Goal: Task Accomplishment & Management: Manage account settings

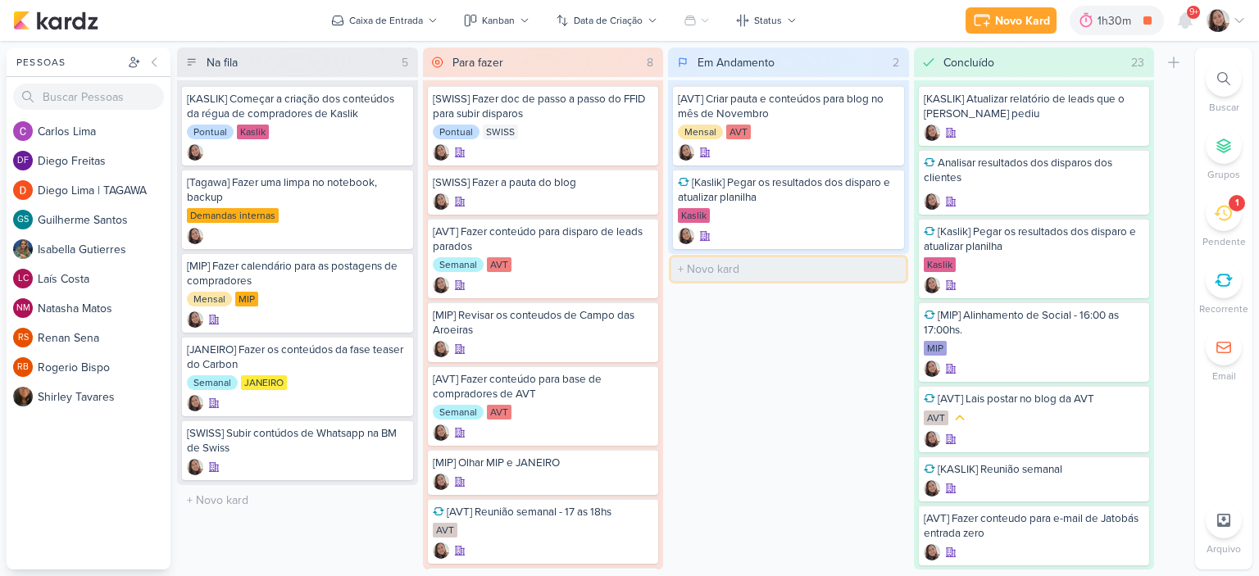
click at [709, 271] on input "text" at bounding box center [788, 269] width 234 height 24
type input "[KASLIK] Disparo do dia 30/09"
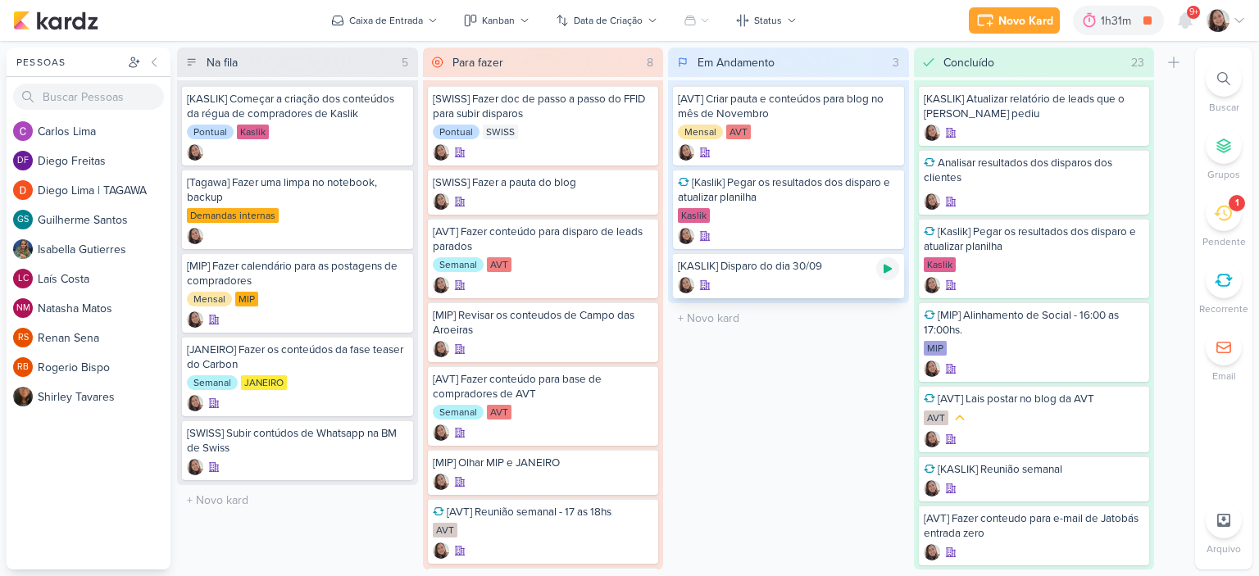
click at [894, 266] on icon at bounding box center [887, 268] width 13 height 13
click at [1239, 20] on icon at bounding box center [1239, 20] width 13 height 13
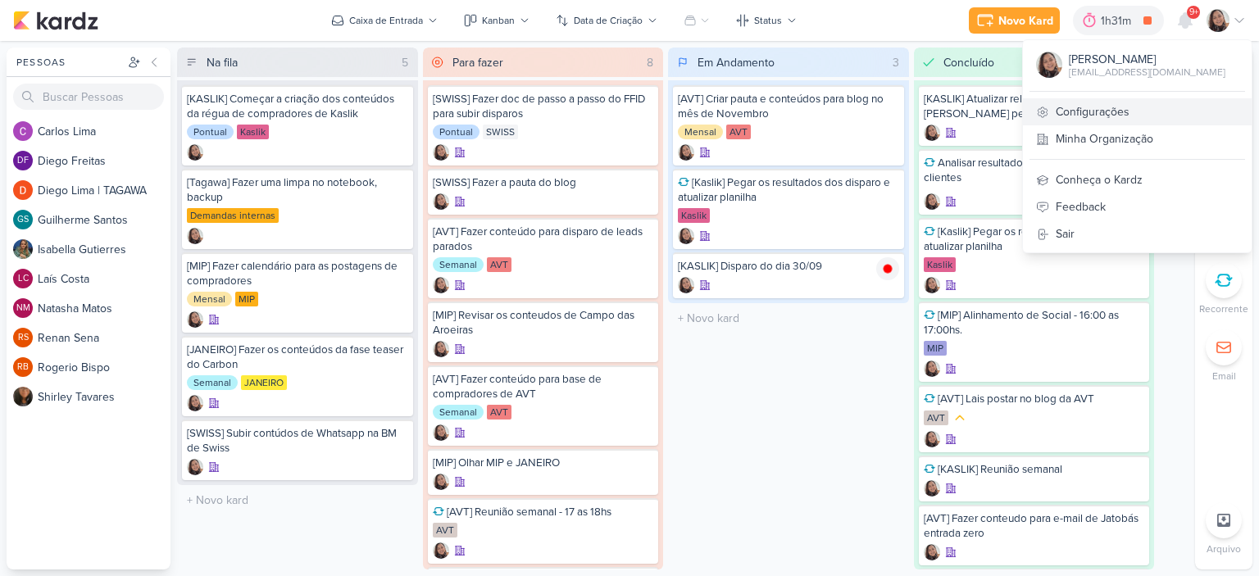
click at [1129, 114] on link "Configurações" at bounding box center [1137, 111] width 229 height 27
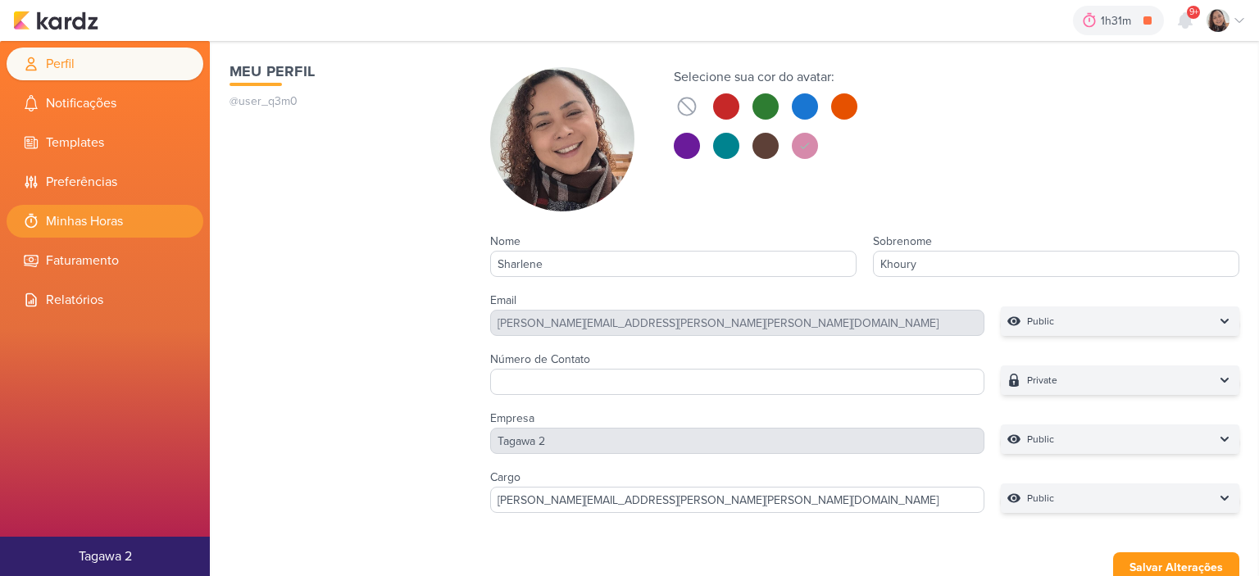
click at [108, 222] on li "Minhas Horas" at bounding box center [105, 221] width 197 height 33
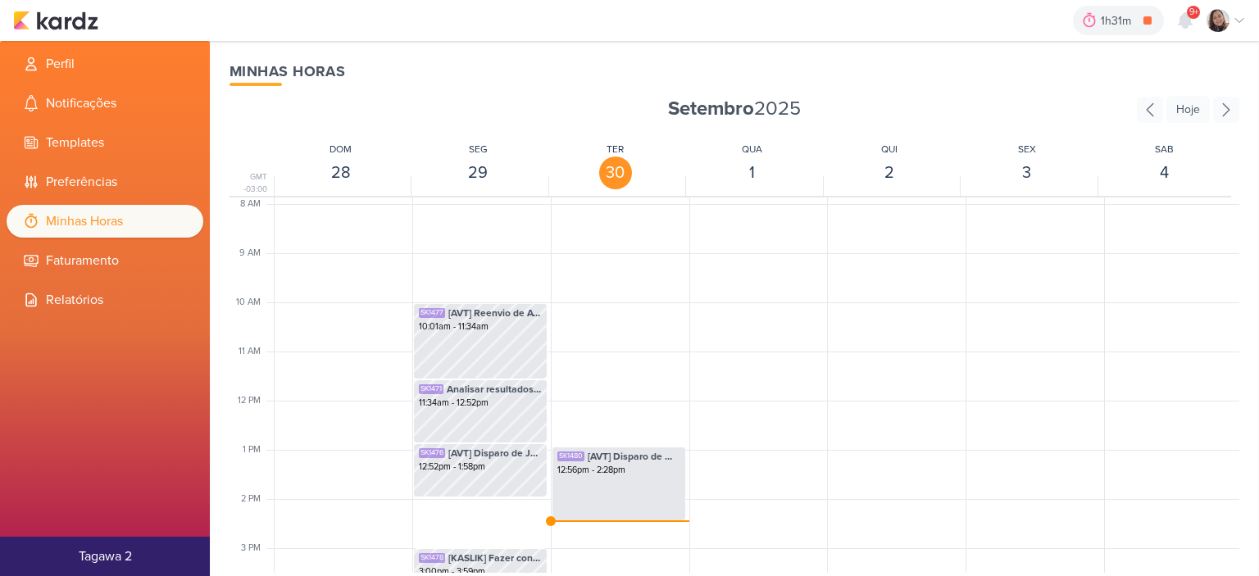
scroll to position [469, 0]
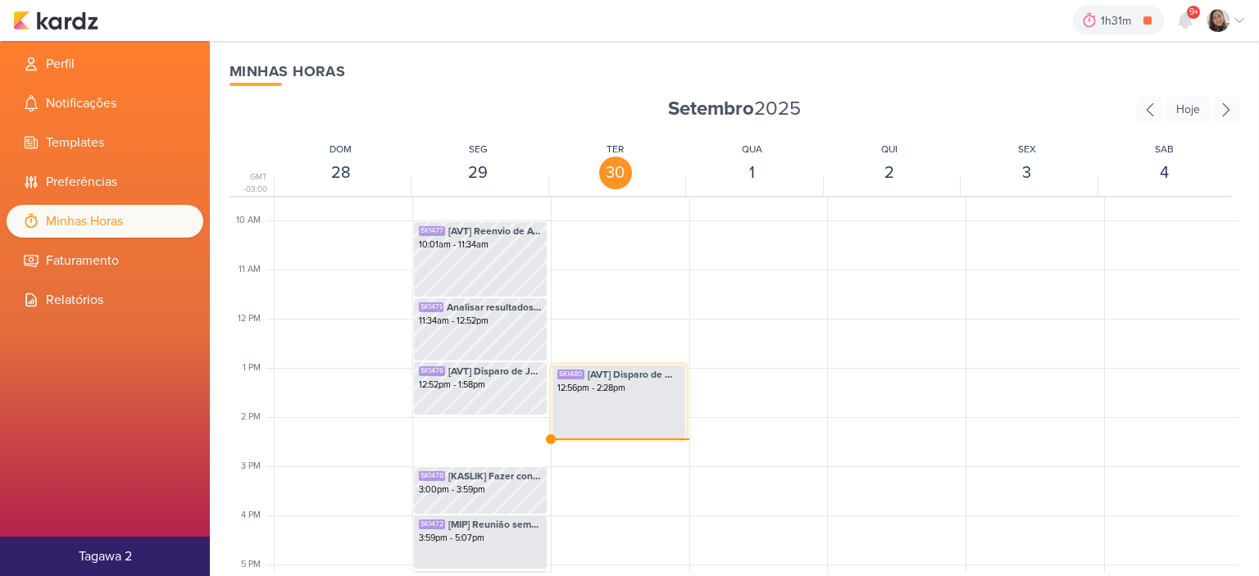
click at [644, 399] on div "SK1480 [AVT] Disparo de Manacás 2 - Pronto para construir 12:56pm - 2:28pm" at bounding box center [619, 402] width 134 height 75
select select "pm"
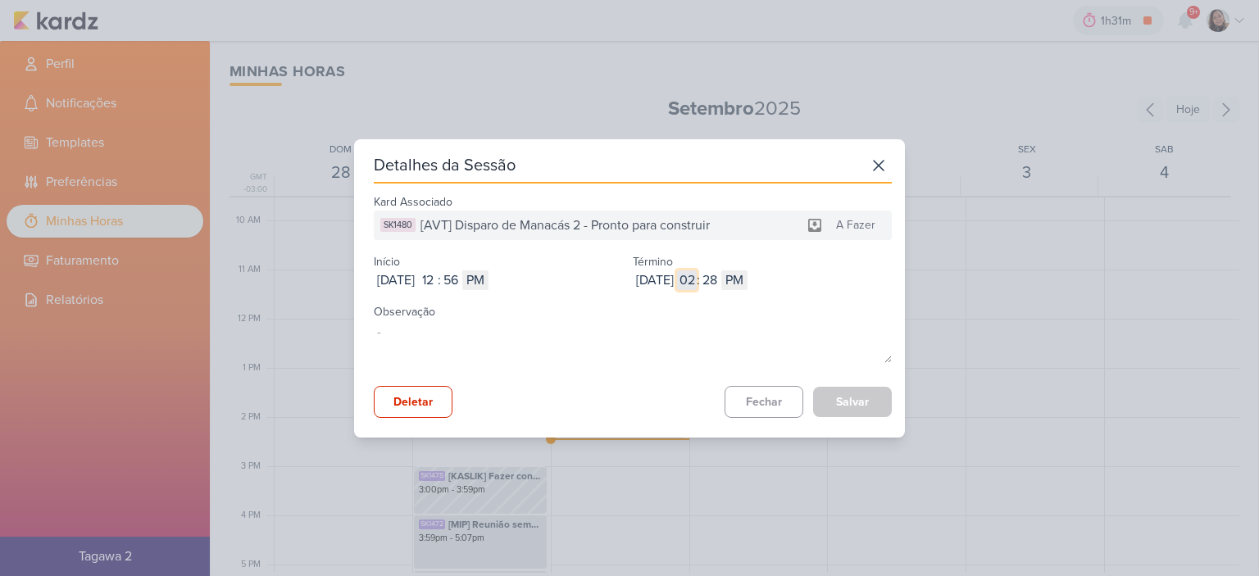
click at [697, 280] on input "02" at bounding box center [687, 281] width 20 height 20
type input "01"
click at [856, 404] on button "Salvar" at bounding box center [852, 402] width 79 height 30
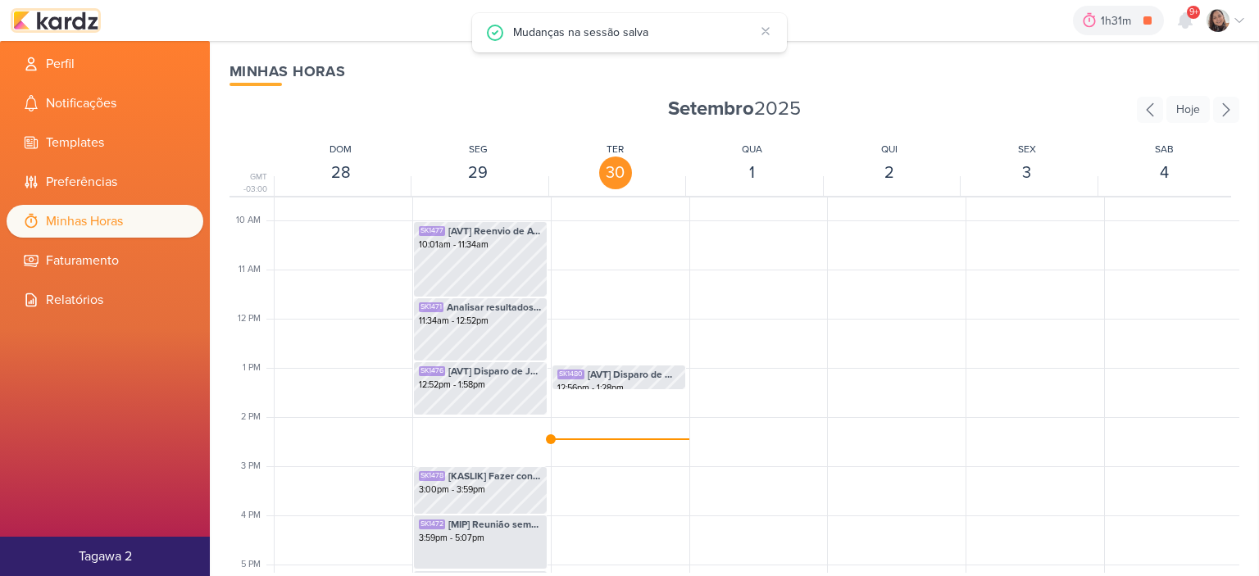
click at [88, 25] on img at bounding box center [55, 21] width 85 height 20
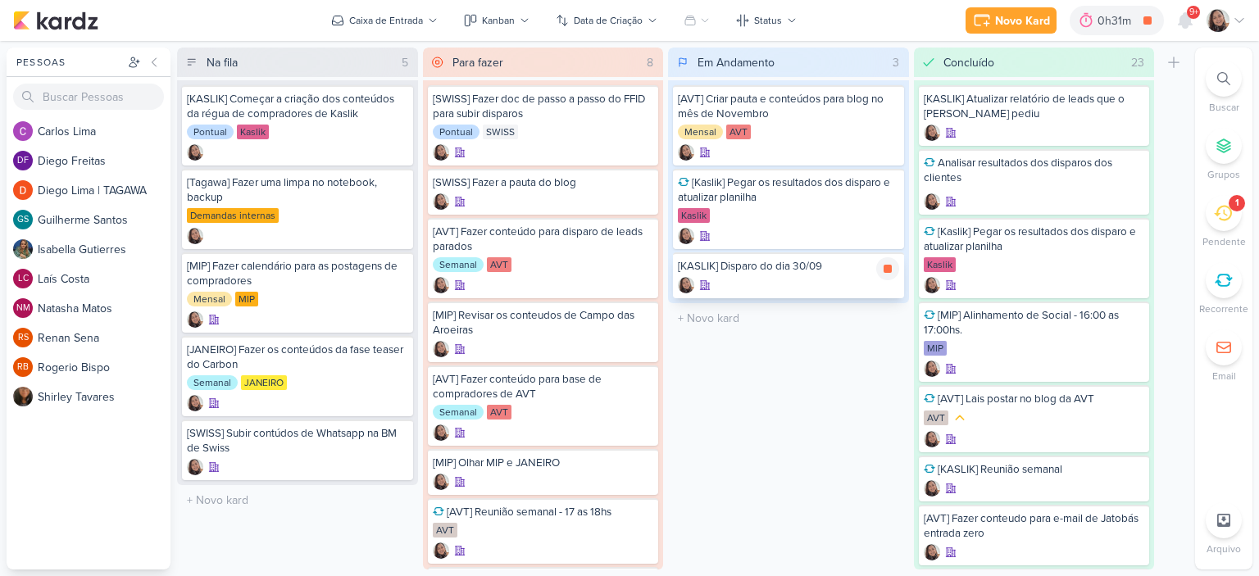
click at [754, 275] on div "[KASLIK] Disparo do dia 30/09" at bounding box center [788, 276] width 231 height 46
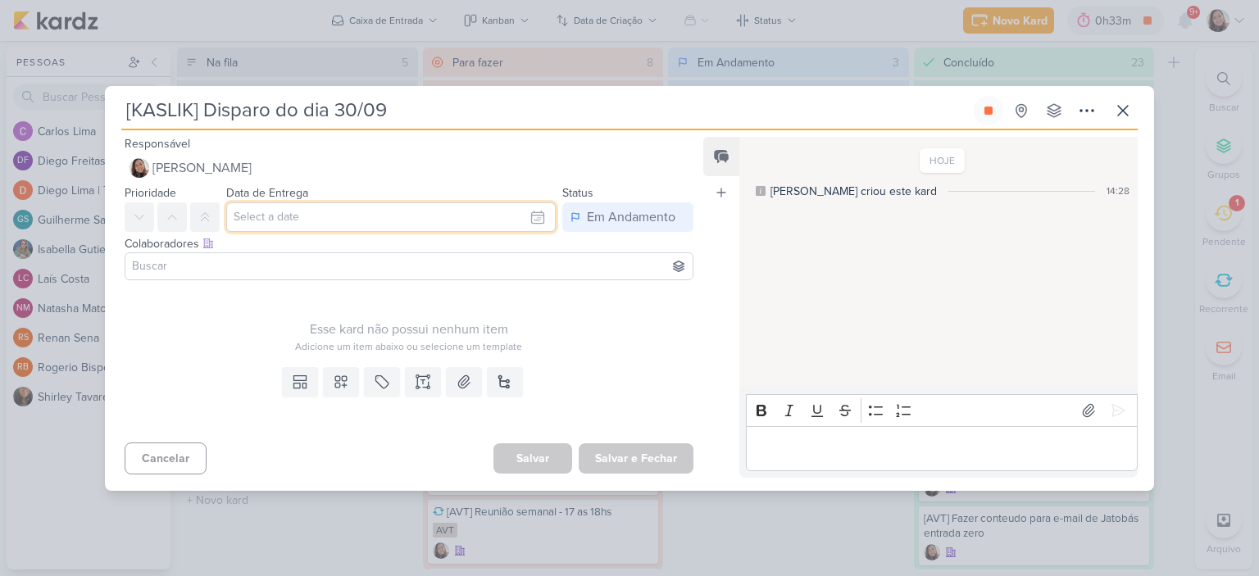
click at [528, 216] on input "text" at bounding box center [391, 218] width 330 height 30
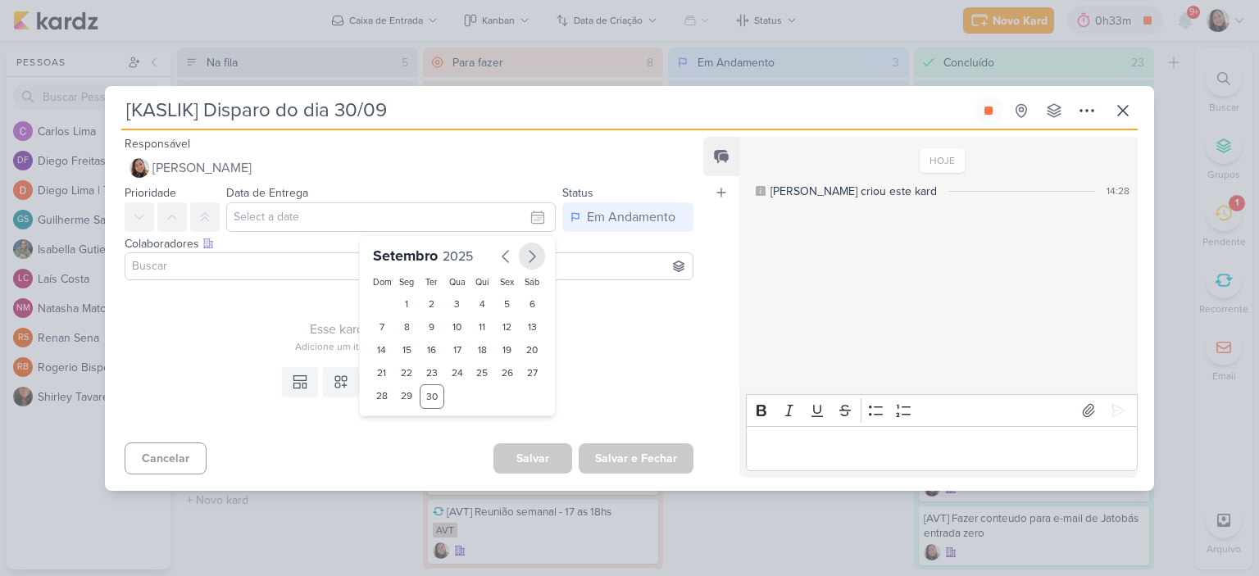
click at [522, 252] on icon "button" at bounding box center [532, 257] width 20 height 20
click at [500, 257] on icon "button" at bounding box center [506, 257] width 20 height 20
click at [420, 394] on div "30" at bounding box center [432, 397] width 25 height 25
type input "30 de setembro de 2025 às 23:59"
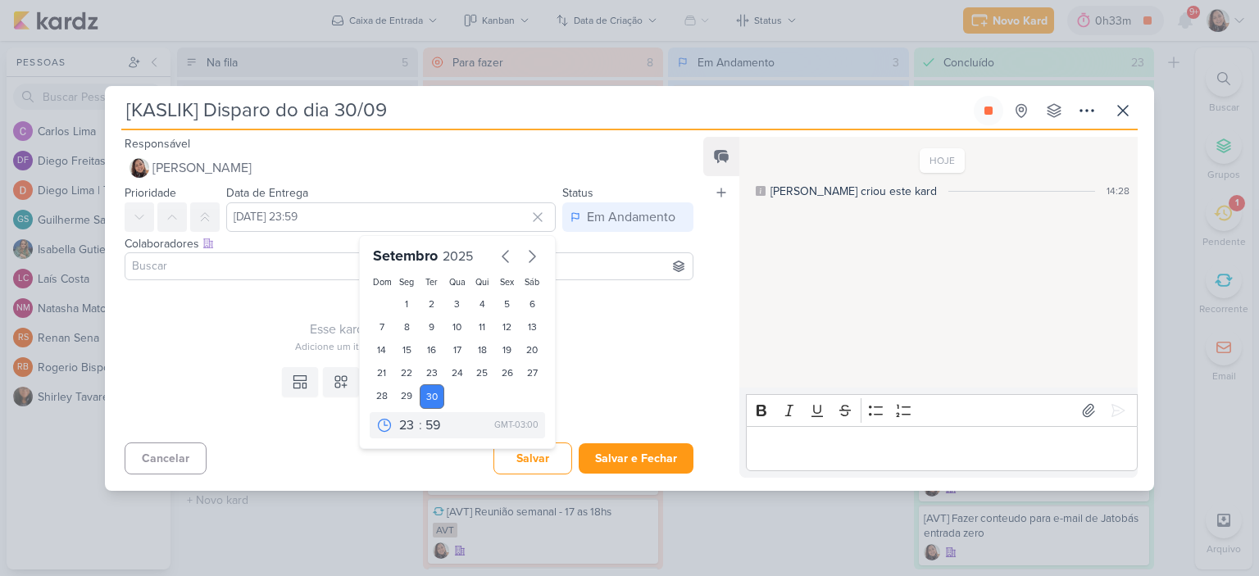
click at [620, 308] on div "Esse kard não possui nenhum item Adicione um item abaixo ou selecione um templa…" at bounding box center [409, 320] width 569 height 67
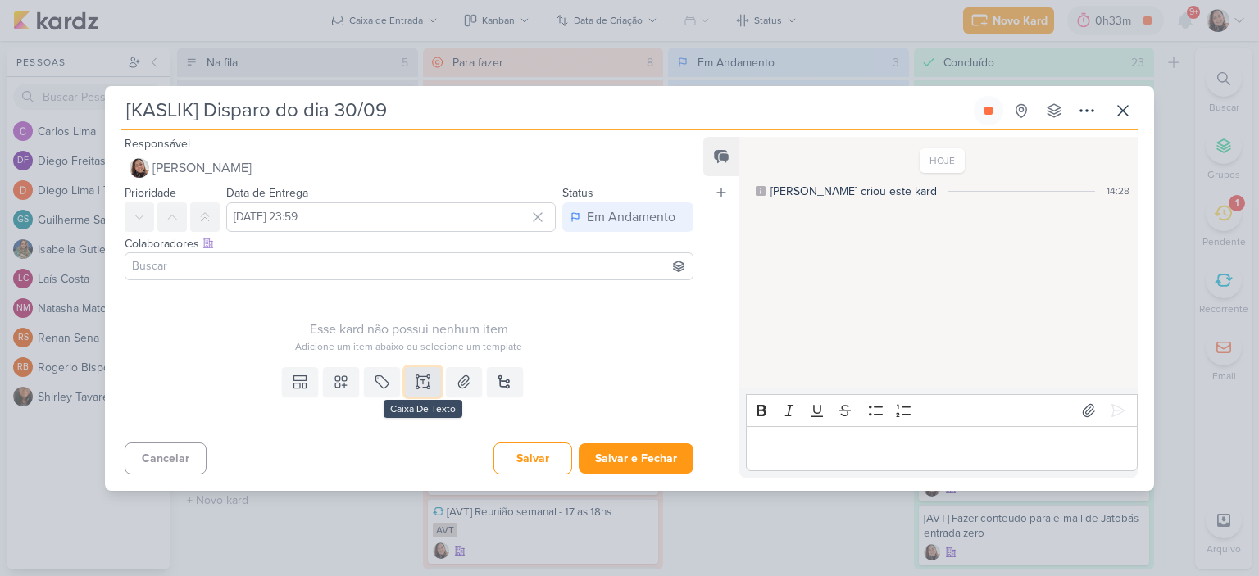
click at [426, 387] on icon at bounding box center [423, 382] width 16 height 16
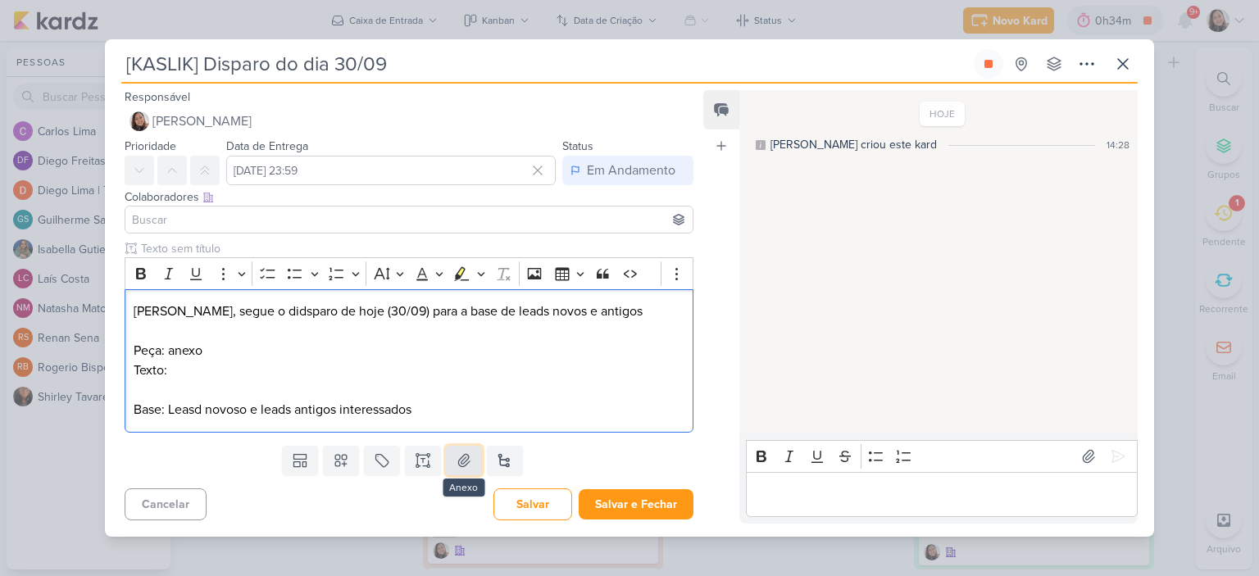
click at [446, 462] on button at bounding box center [464, 461] width 36 height 30
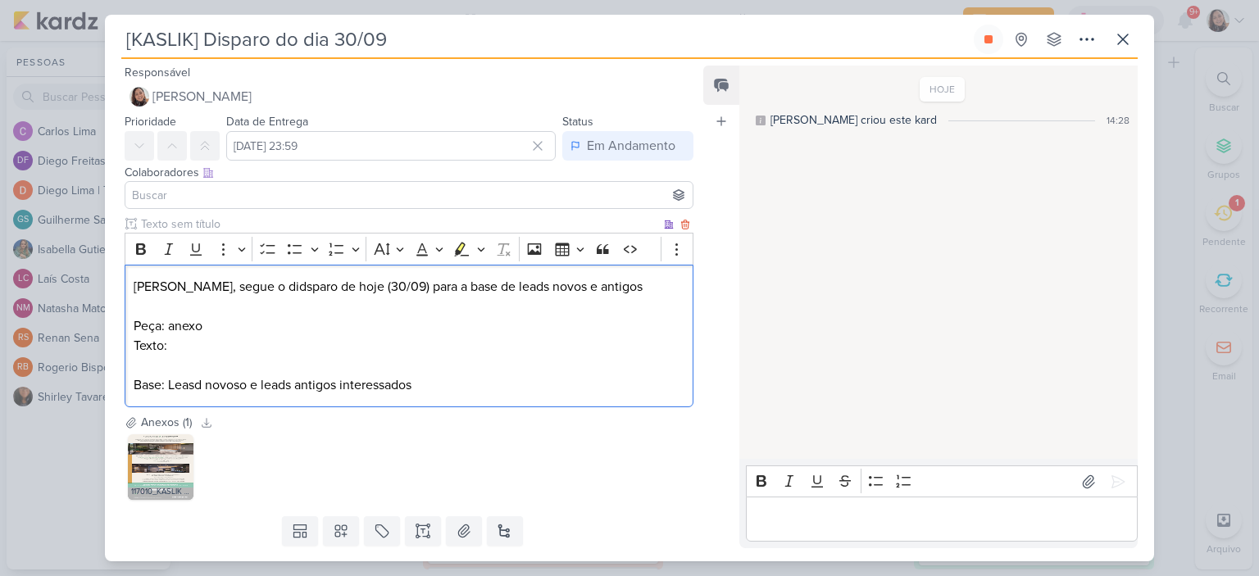
click at [344, 349] on p "Texto:" at bounding box center [409, 346] width 551 height 20
click at [292, 196] on input at bounding box center [409, 195] width 561 height 20
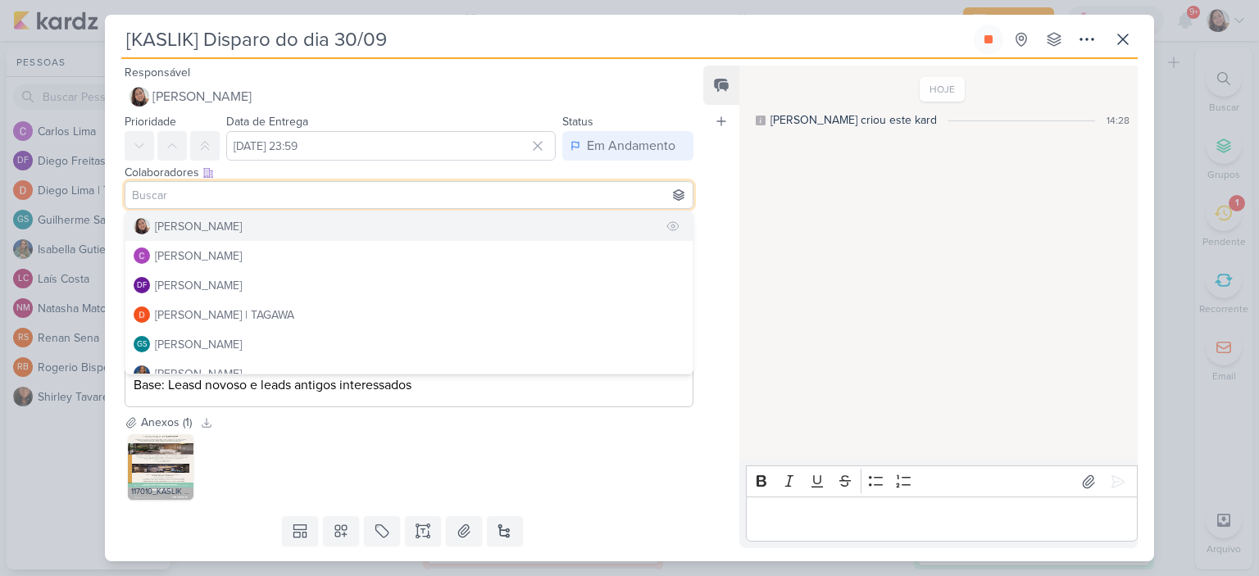
click at [202, 224] on div "[PERSON_NAME]" at bounding box center [198, 226] width 87 height 17
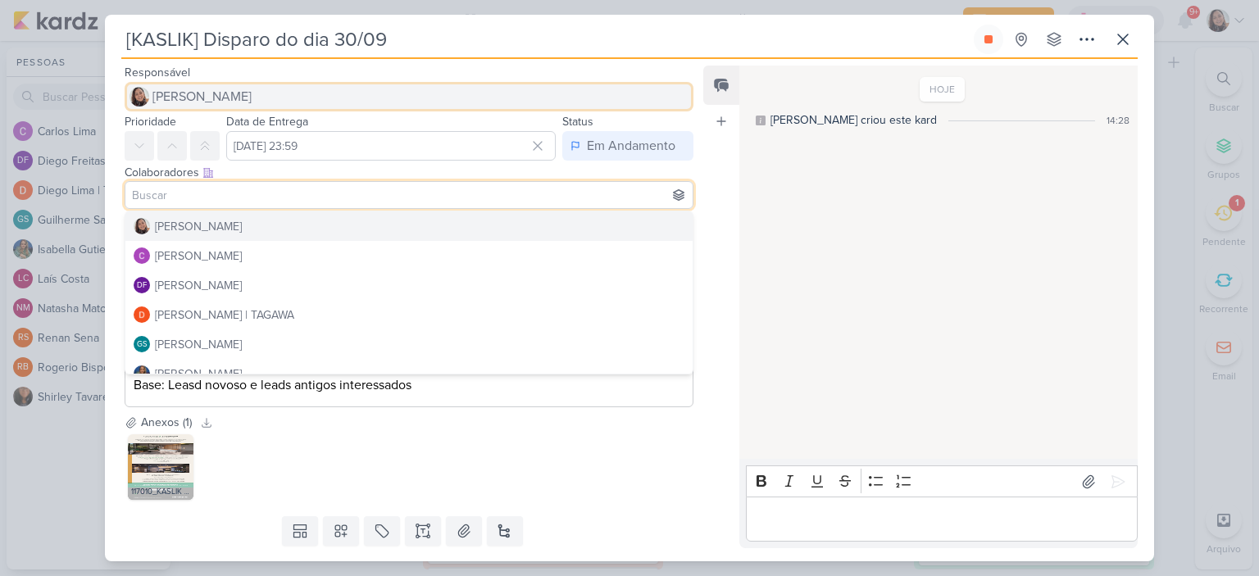
click at [216, 99] on span "[PERSON_NAME]" at bounding box center [201, 97] width 99 height 20
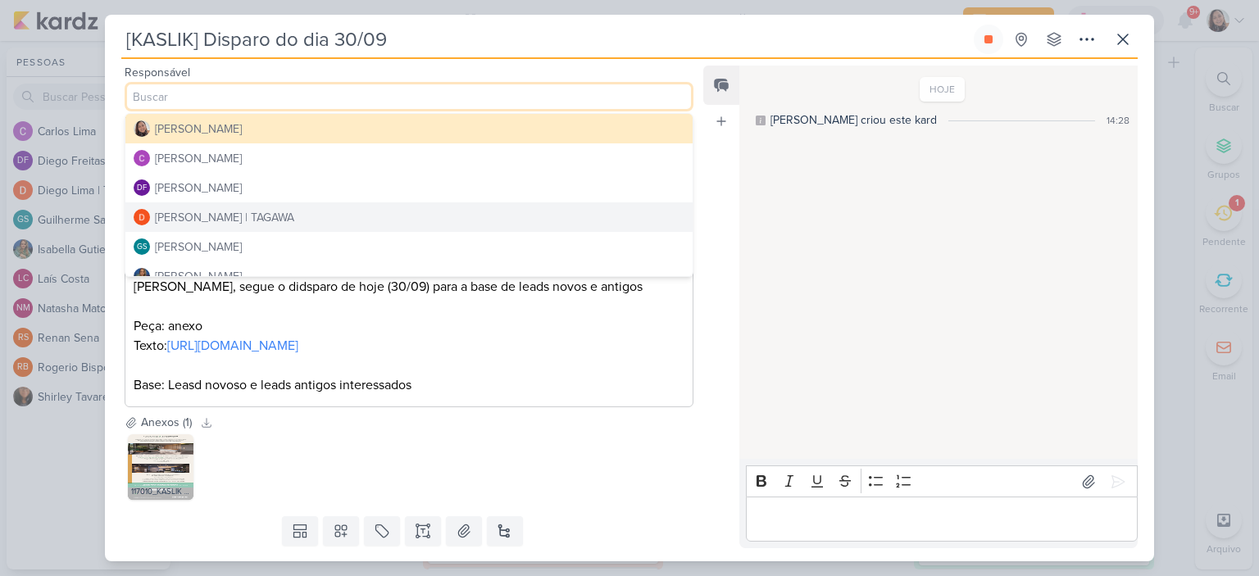
click at [179, 213] on div "Diego Lima | TAGAWA" at bounding box center [224, 217] width 139 height 17
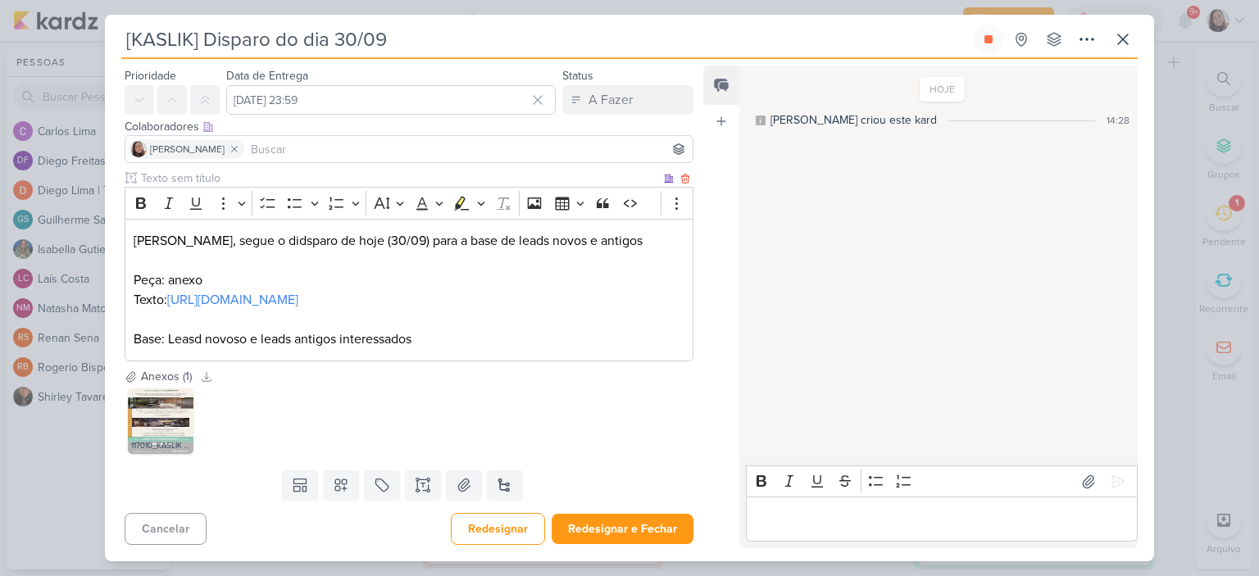
scroll to position [84, 0]
click at [617, 522] on button "Redesignar e Fechar" at bounding box center [623, 529] width 142 height 30
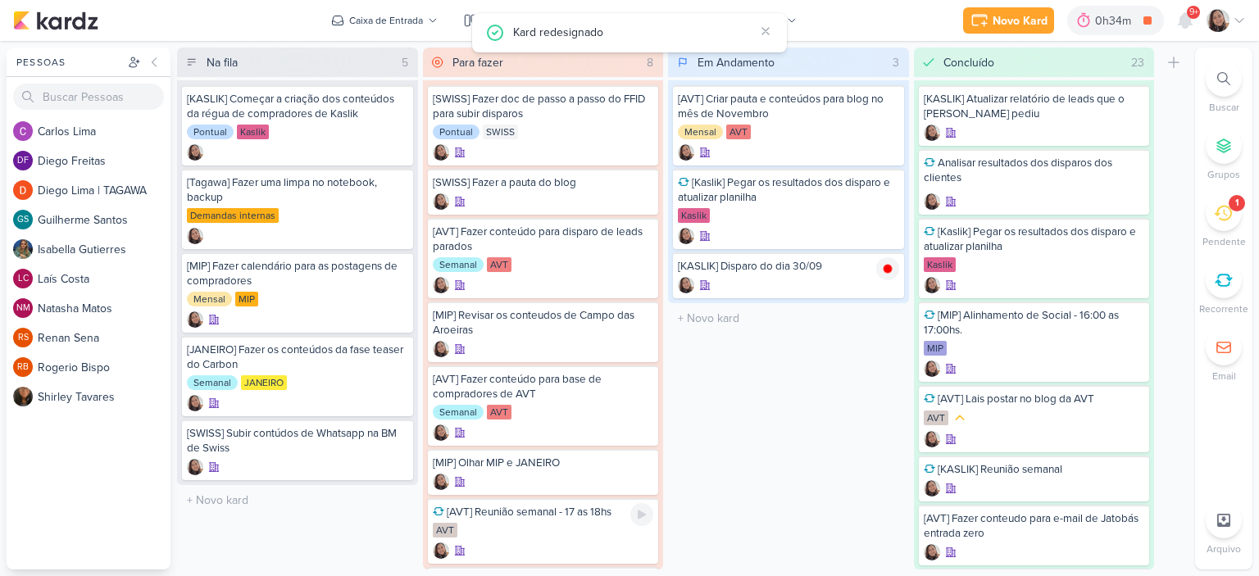
scroll to position [0, 0]
click at [1236, 19] on icon at bounding box center [1240, 21] width 8 height 4
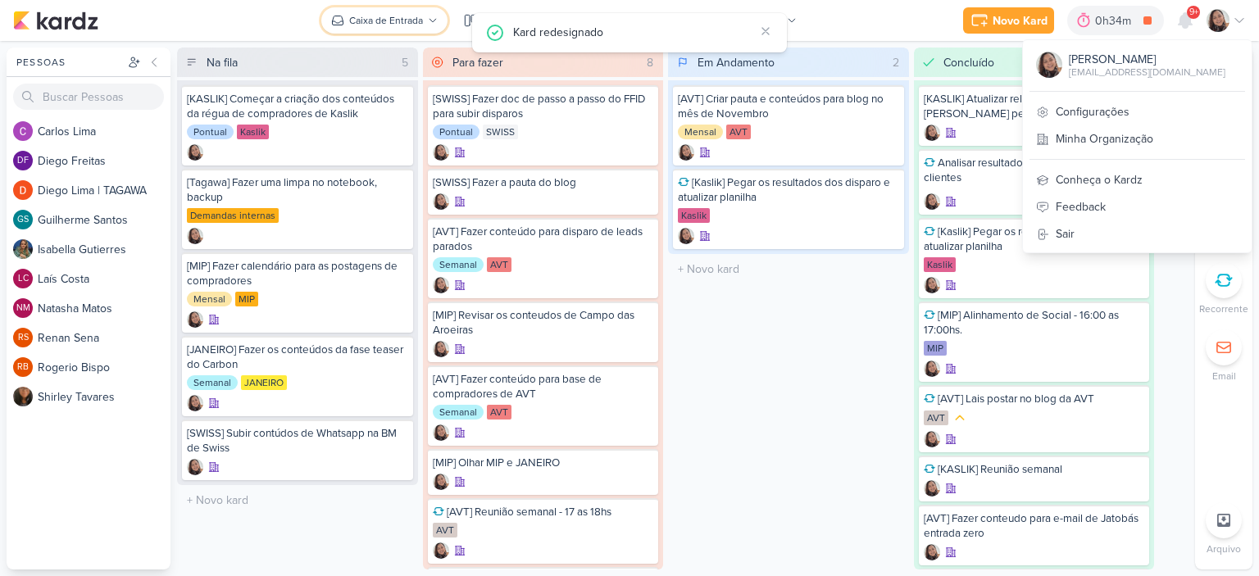
click at [419, 13] on div "Caixa de Entrada" at bounding box center [386, 20] width 74 height 15
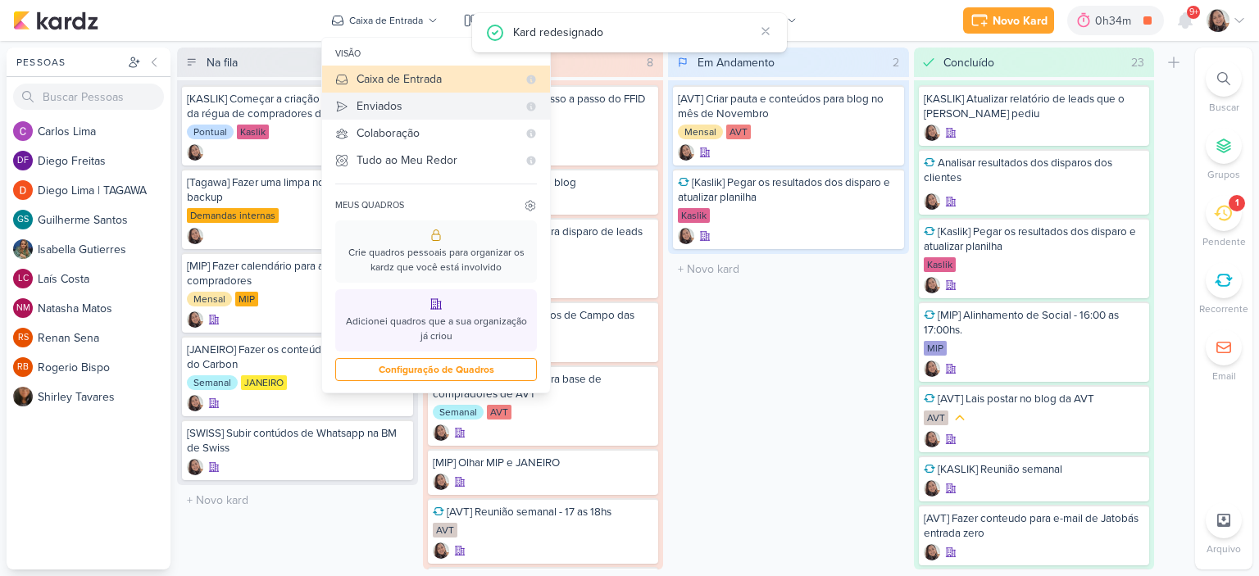
click at [381, 108] on div "Enviados" at bounding box center [437, 106] width 161 height 17
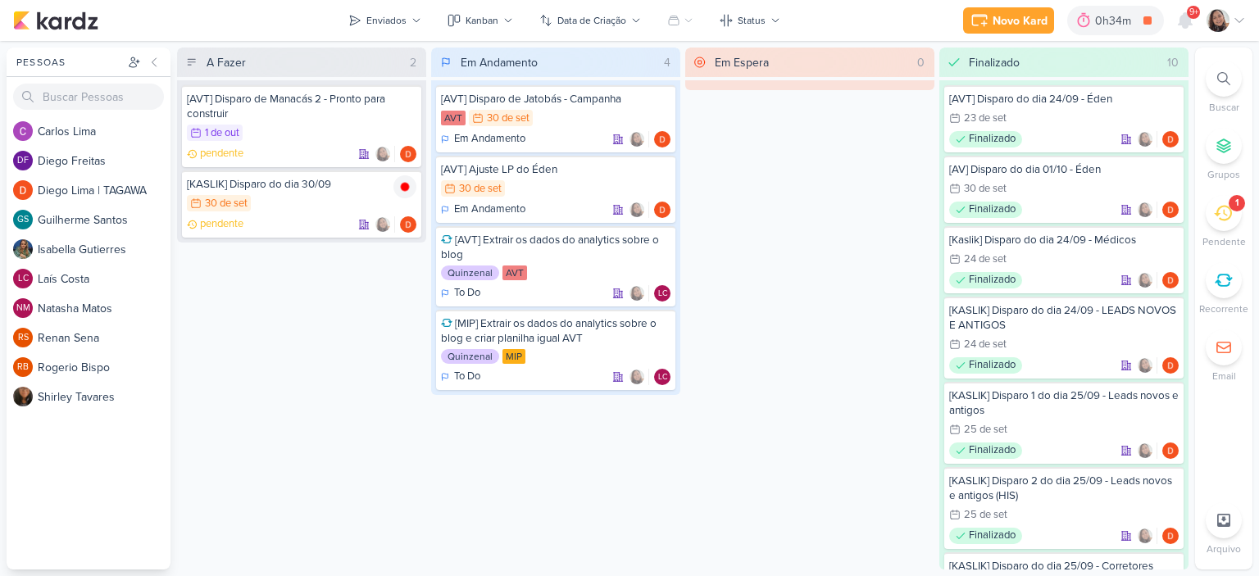
click at [1240, 25] on icon at bounding box center [1239, 20] width 13 height 13
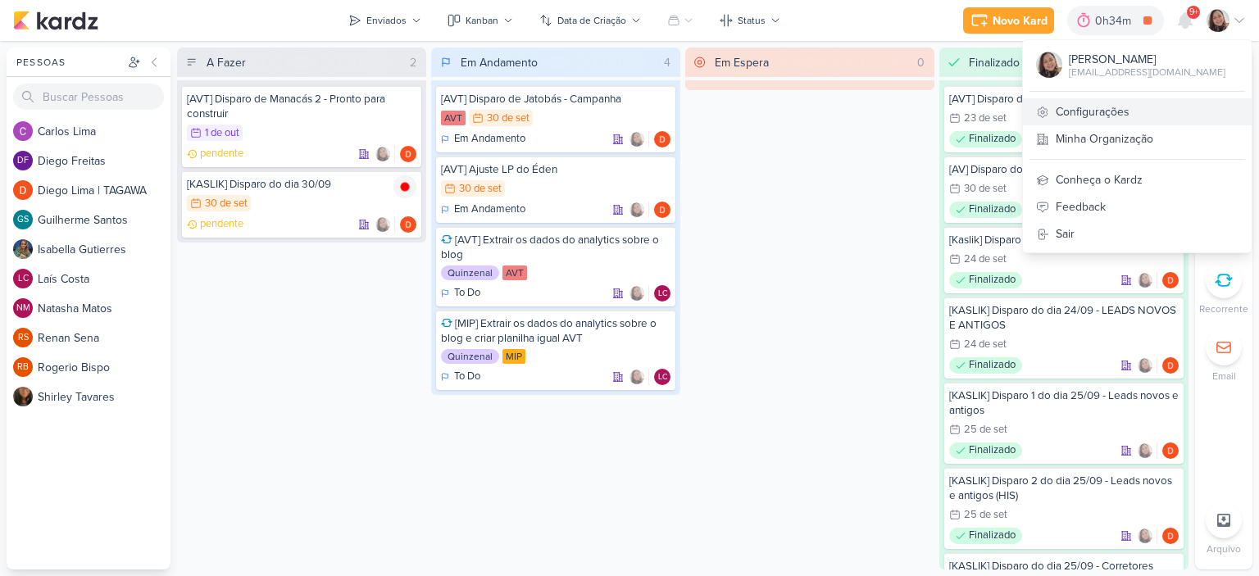
click at [1115, 107] on link "Configurações" at bounding box center [1137, 111] width 229 height 27
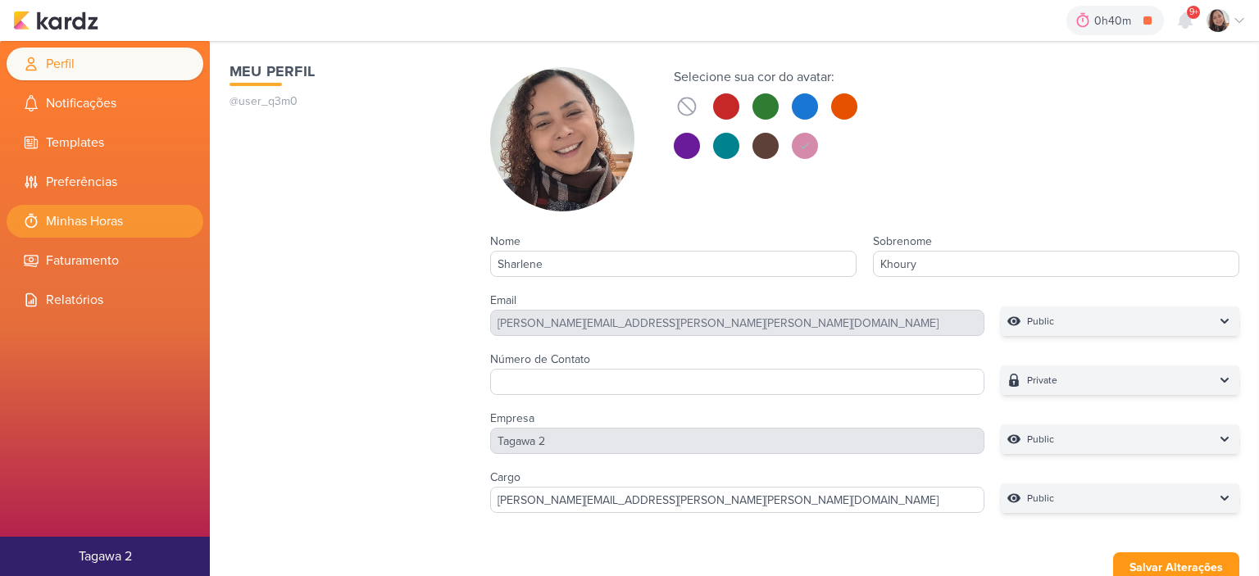
click at [96, 229] on li "Minhas Horas" at bounding box center [105, 221] width 197 height 33
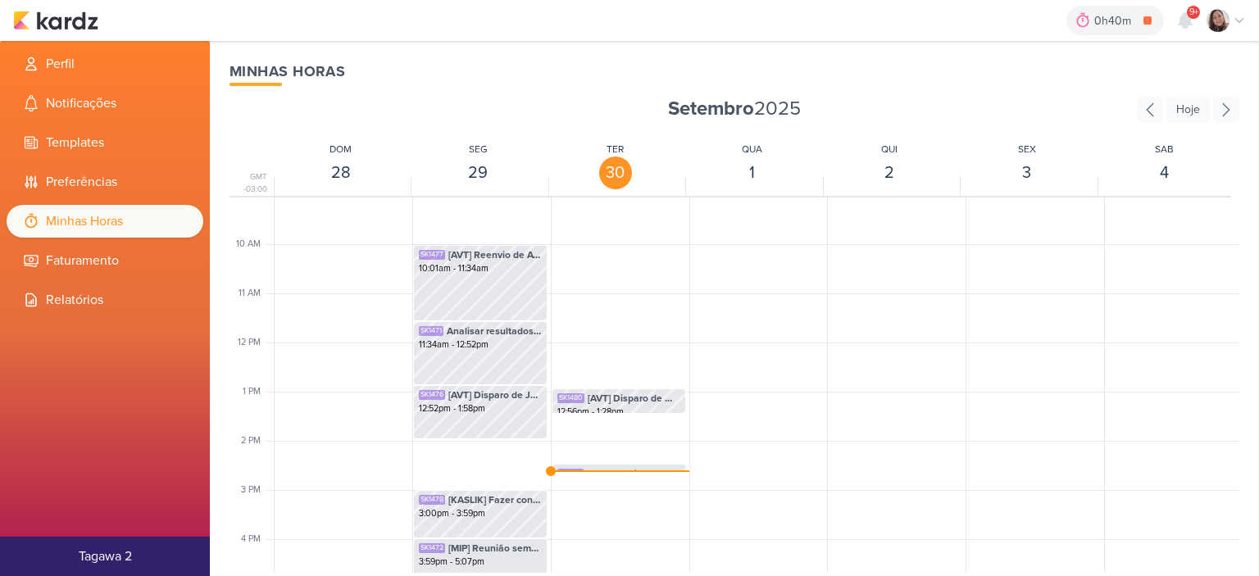
scroll to position [551, 0]
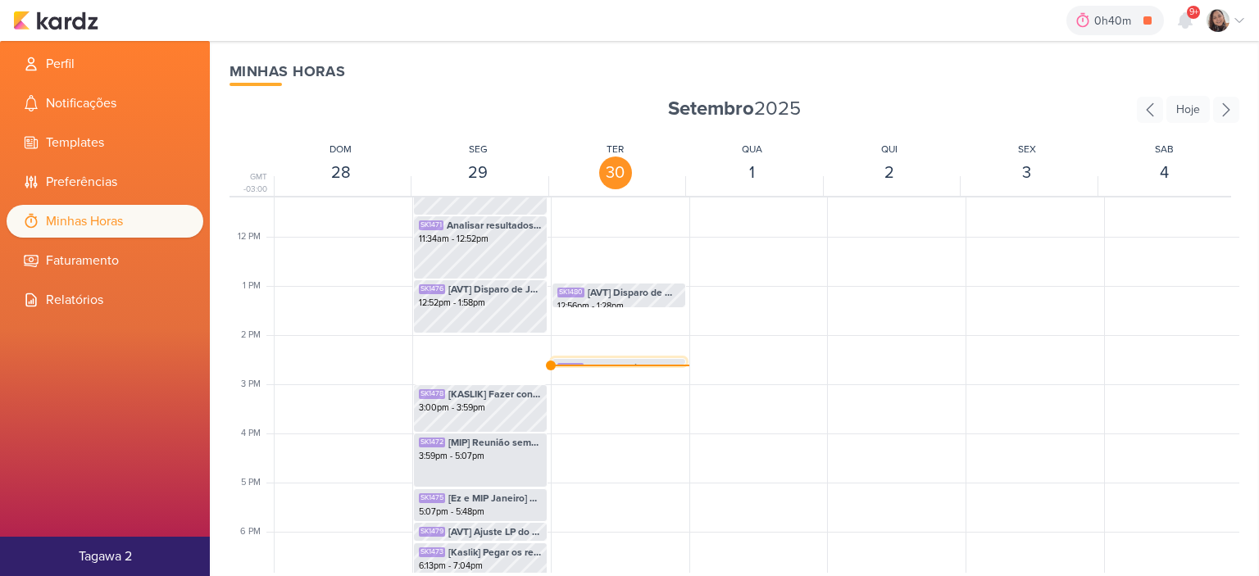
click at [633, 361] on span "[KASLIK] Disparo do dia 30/09" at bounding box center [633, 368] width 93 height 15
select select "pm"
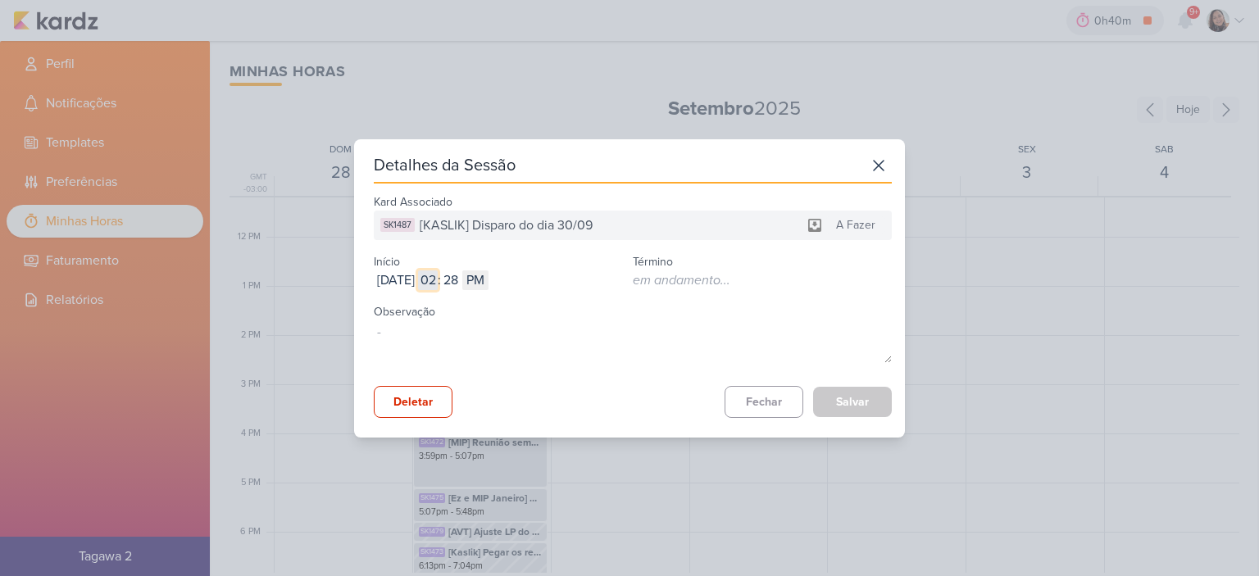
click at [438, 284] on input "02" at bounding box center [428, 281] width 20 height 20
type input "01"
click at [853, 398] on button "Salvar" at bounding box center [852, 402] width 79 height 30
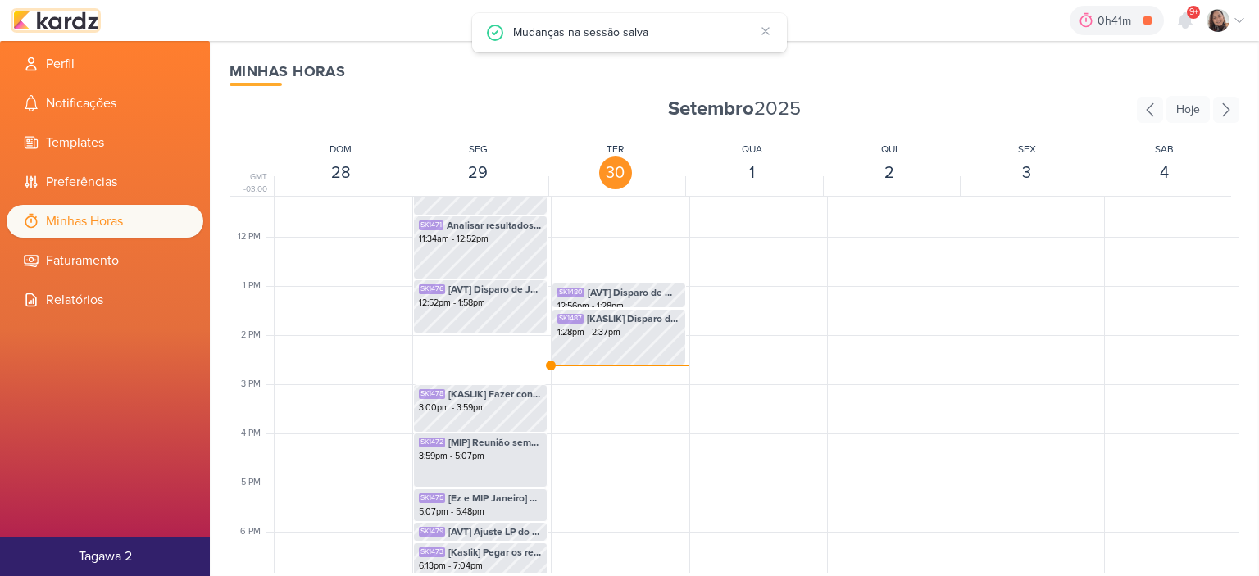
click at [85, 14] on img at bounding box center [55, 21] width 85 height 20
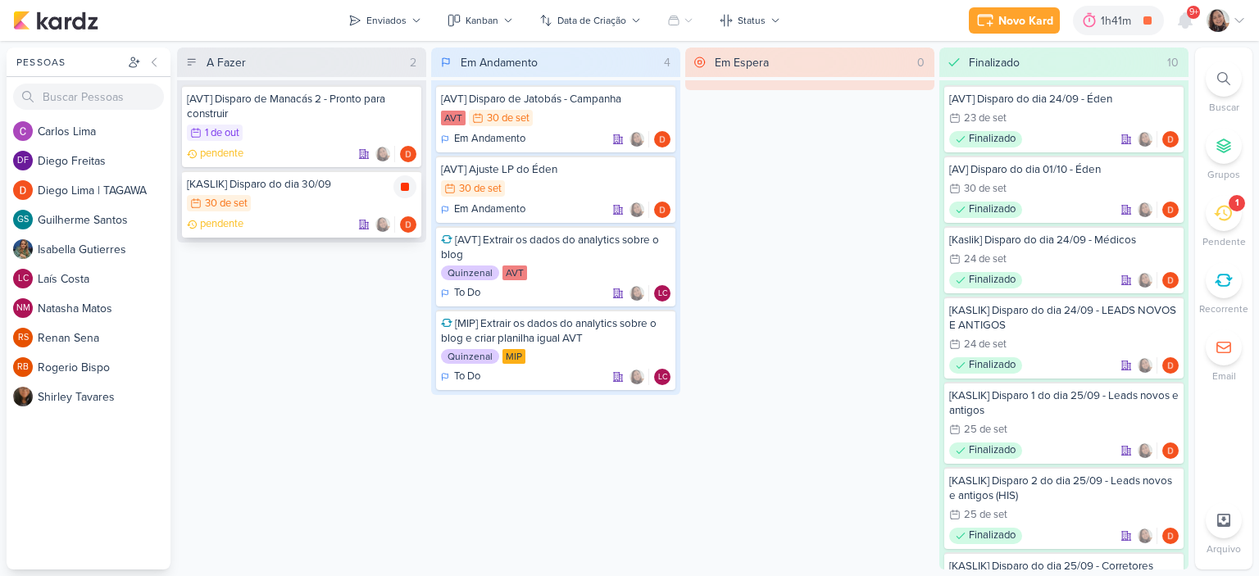
click at [413, 183] on div at bounding box center [405, 186] width 23 height 23
click at [52, 16] on img at bounding box center [55, 21] width 85 height 20
click at [407, 12] on button "Enviados" at bounding box center [385, 20] width 93 height 26
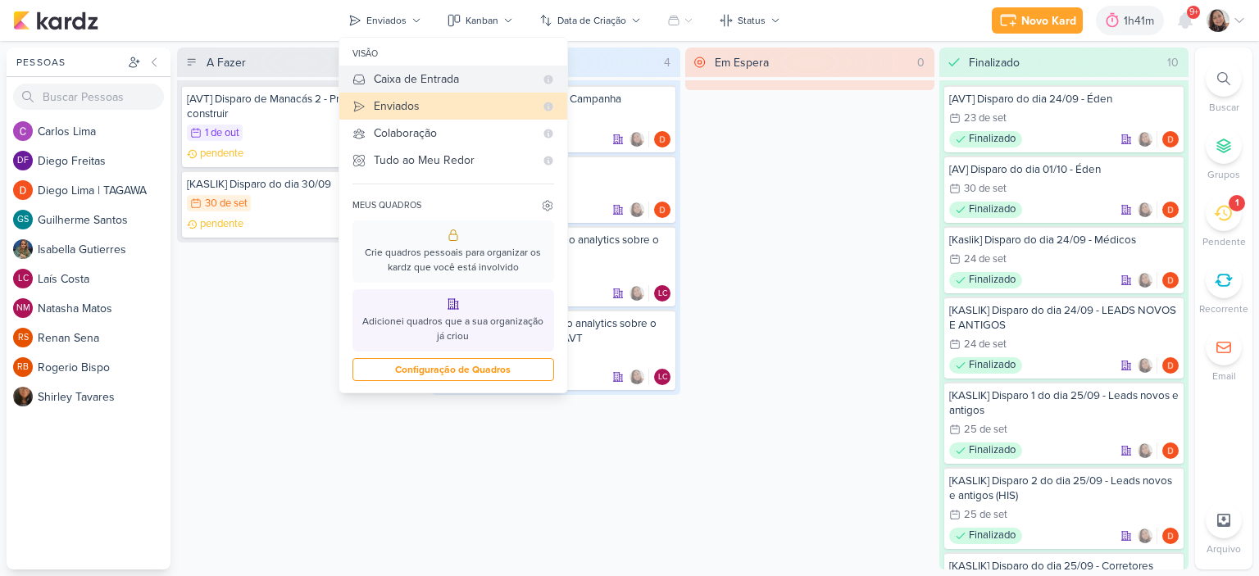
click at [399, 84] on div "Caixa de Entrada" at bounding box center [454, 79] width 161 height 17
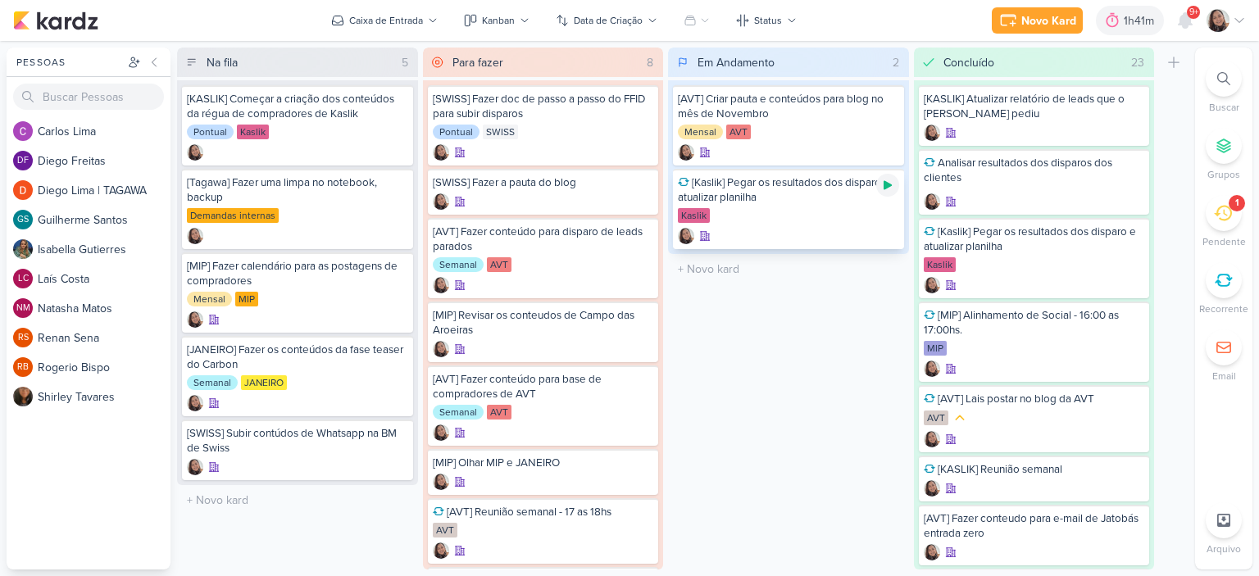
click at [889, 193] on div at bounding box center [887, 185] width 23 height 23
